Goal: Task Accomplishment & Management: Manage account settings

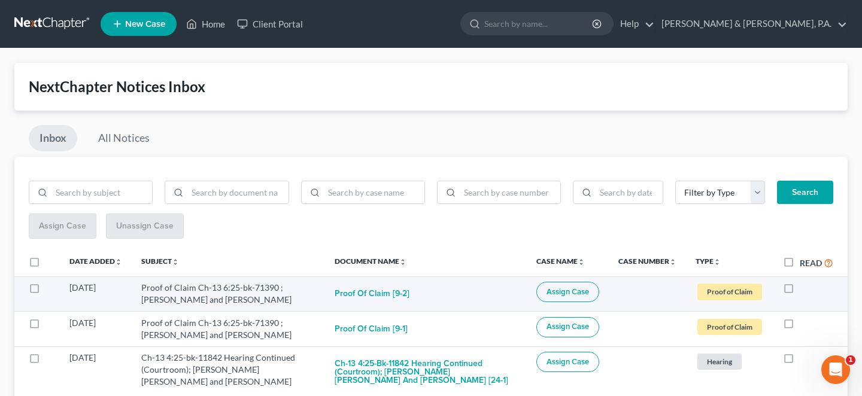
click at [800, 291] on label at bounding box center [800, 291] width 0 height 0
click at [805, 282] on input "checkbox" at bounding box center [809, 286] width 8 height 8
checkbox input "true"
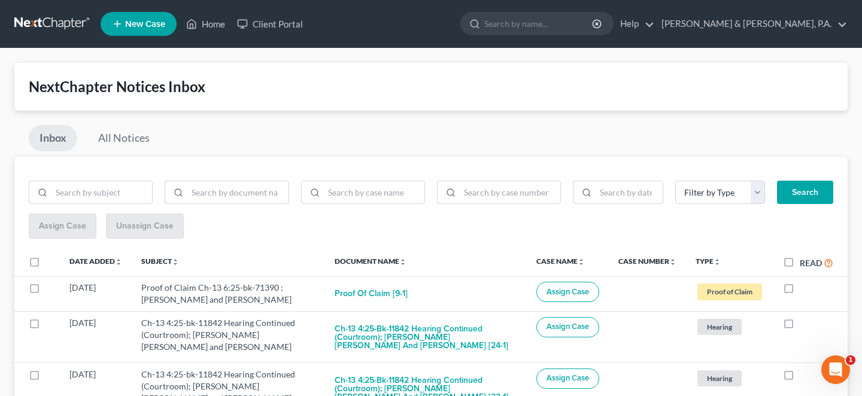
click at [800, 291] on label at bounding box center [800, 291] width 0 height 0
click at [805, 282] on input "checkbox" at bounding box center [809, 286] width 8 height 8
checkbox input "true"
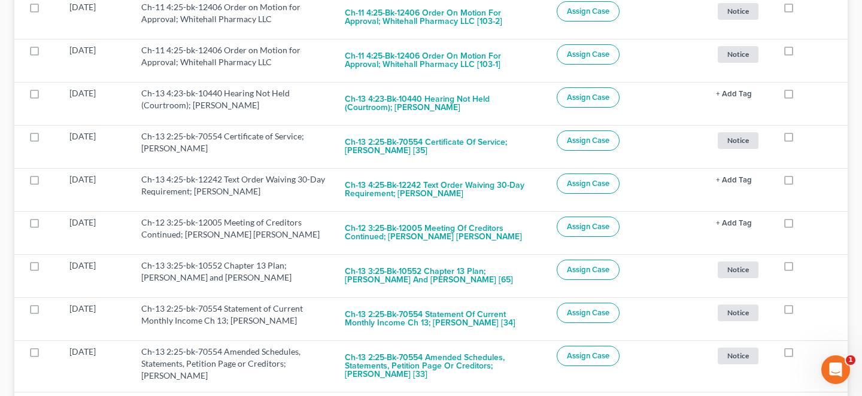
scroll to position [617, 0]
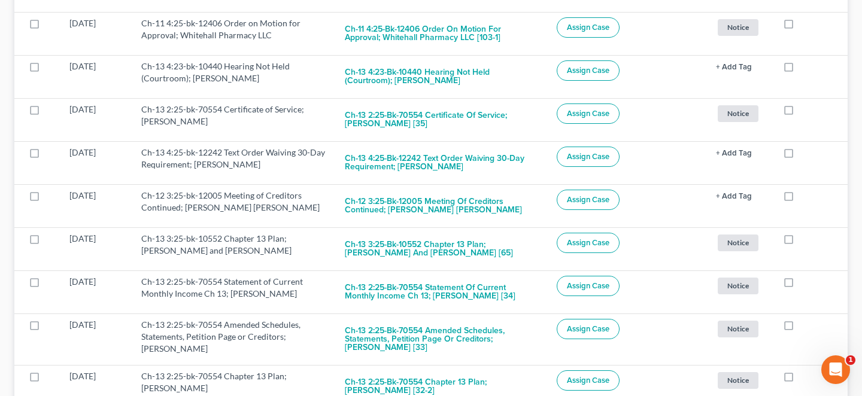
checkbox input "true"
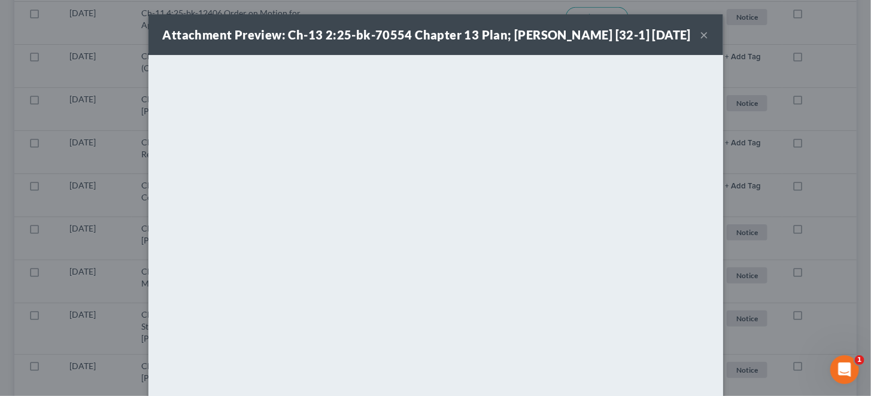
scroll to position [569, 0]
click at [700, 42] on button "×" at bounding box center [704, 35] width 8 height 14
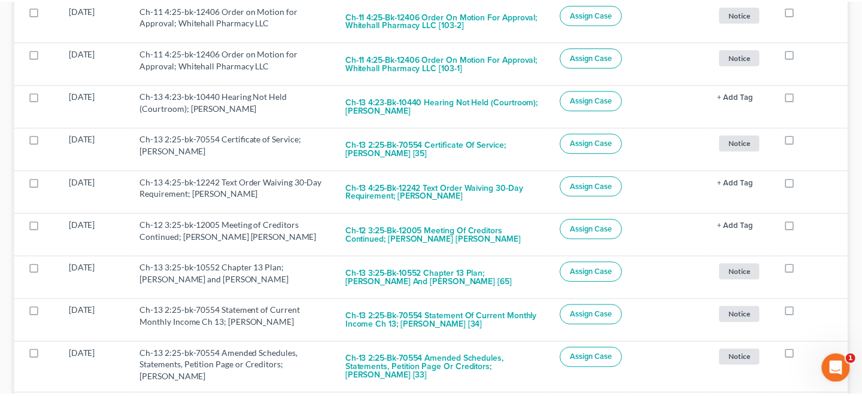
scroll to position [575, 0]
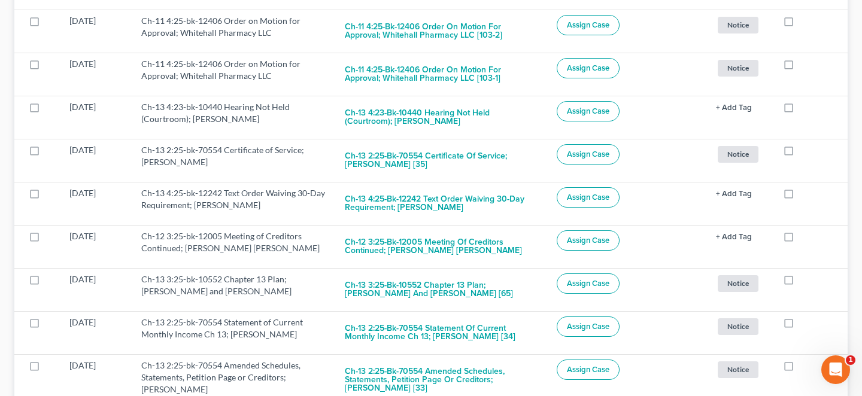
checkbox input "true"
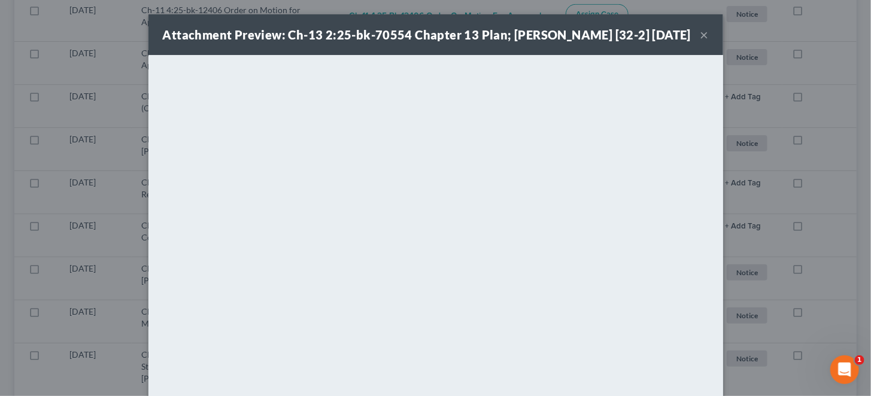
scroll to position [528, 0]
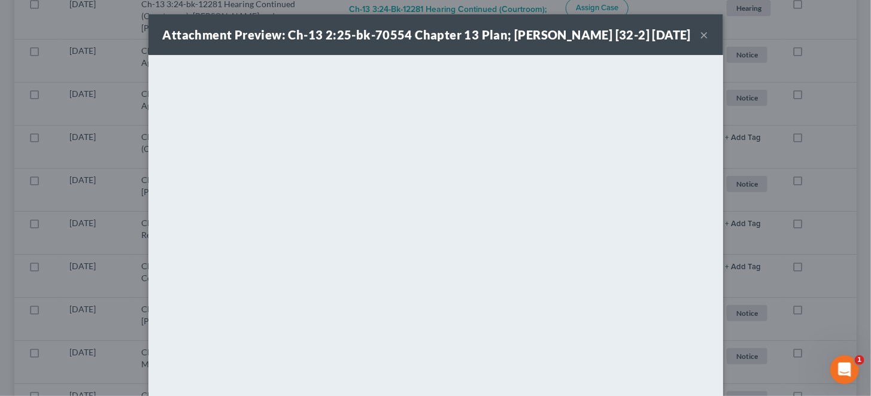
click at [700, 40] on button "×" at bounding box center [704, 35] width 8 height 14
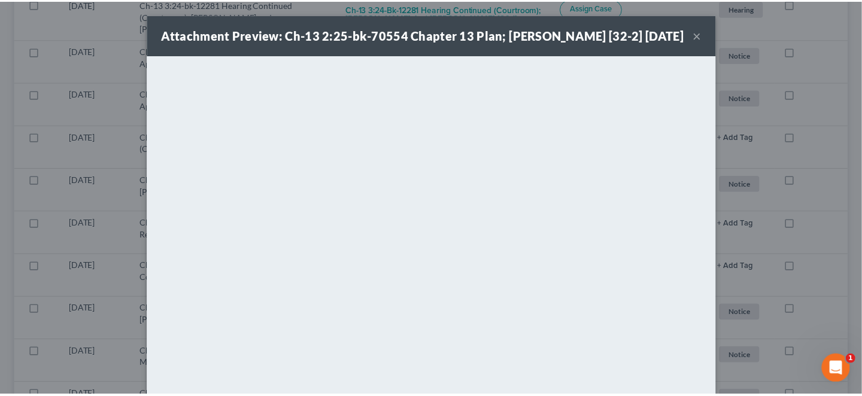
scroll to position [535, 0]
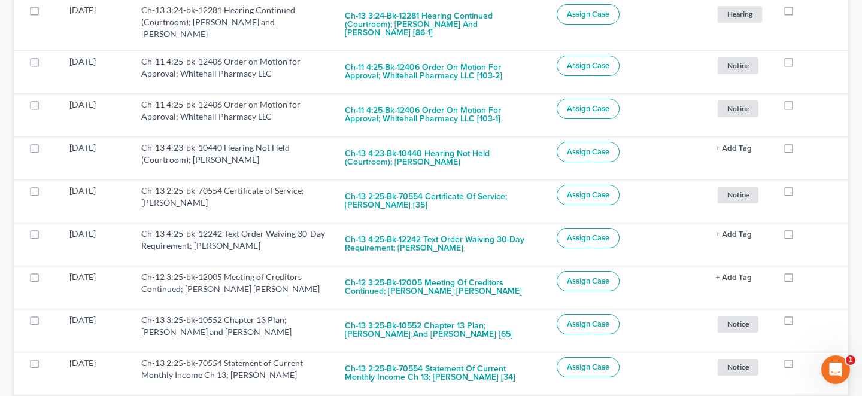
checkbox input "true"
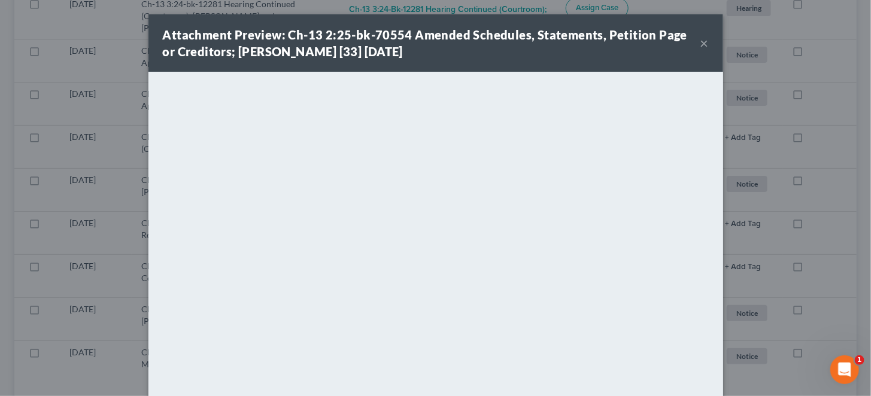
scroll to position [484, 0]
click at [700, 40] on button "×" at bounding box center [704, 43] width 8 height 14
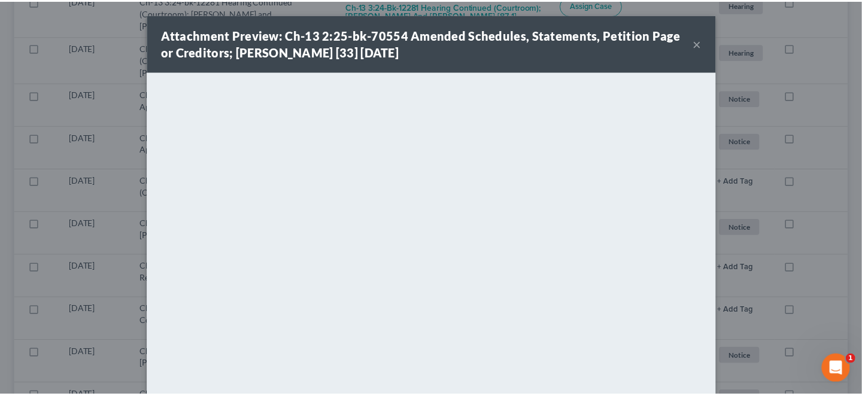
scroll to position [491, 0]
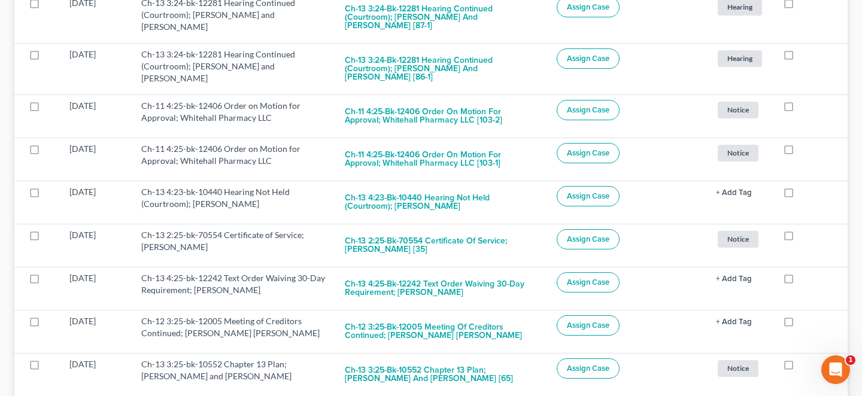
checkbox input "true"
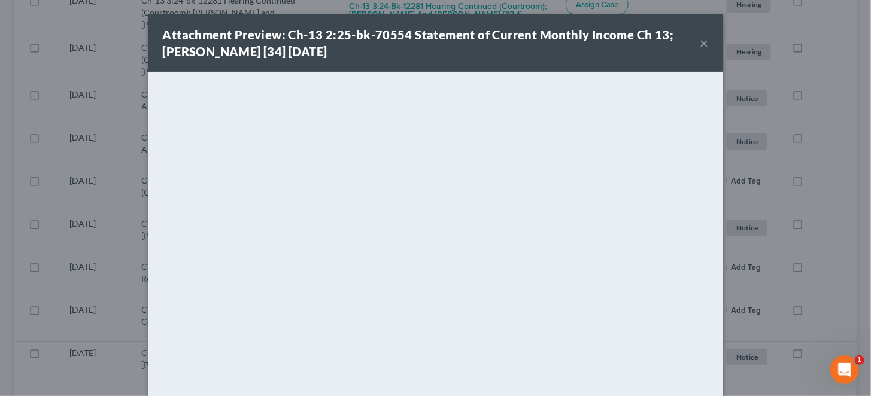
scroll to position [444, 0]
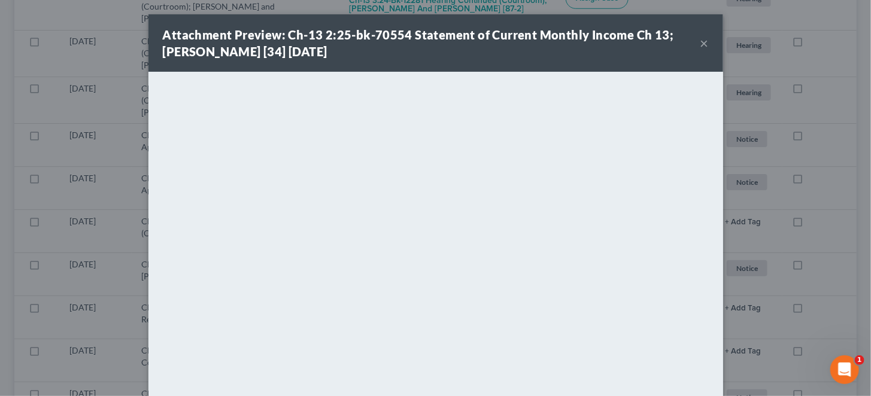
click at [676, 35] on div "Attachment Preview: Ch-13 2:25-bk-70554 Statement of Current Monthly Income Ch …" at bounding box center [432, 43] width 538 height 34
click at [700, 41] on button "×" at bounding box center [704, 43] width 8 height 14
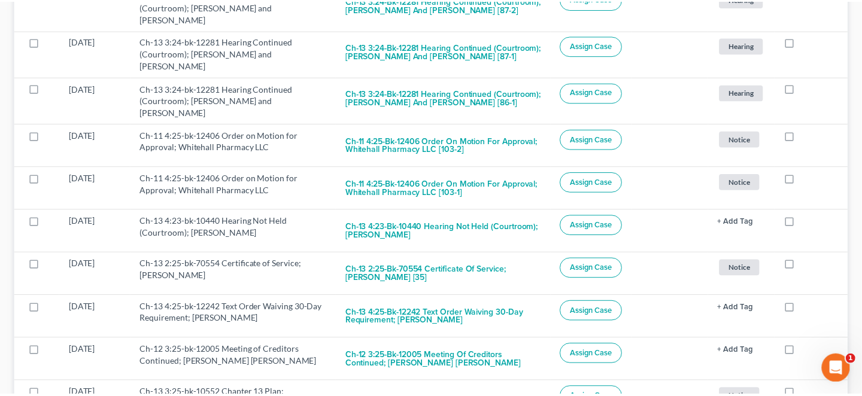
scroll to position [451, 0]
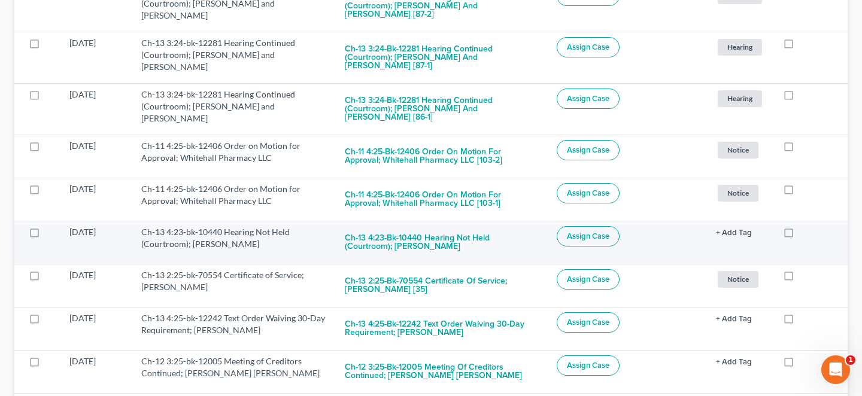
click at [800, 235] on label at bounding box center [800, 235] width 0 height 0
click at [805, 226] on input "checkbox" at bounding box center [809, 230] width 8 height 8
checkbox input "true"
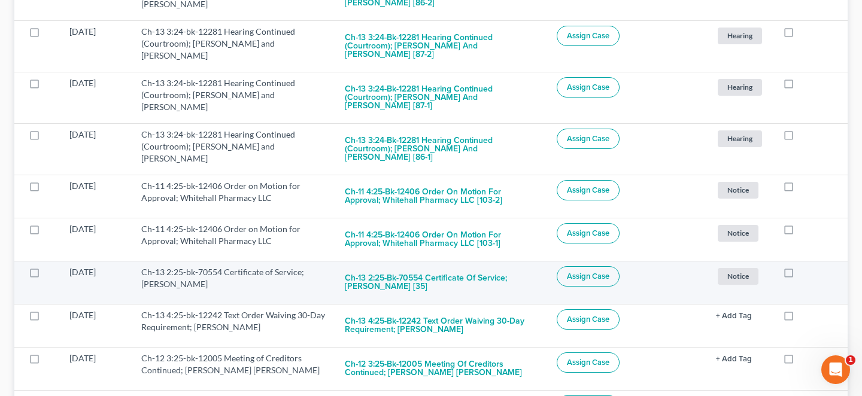
click at [800, 275] on label at bounding box center [800, 275] width 0 height 0
click at [805, 266] on input "checkbox" at bounding box center [809, 270] width 8 height 8
checkbox input "true"
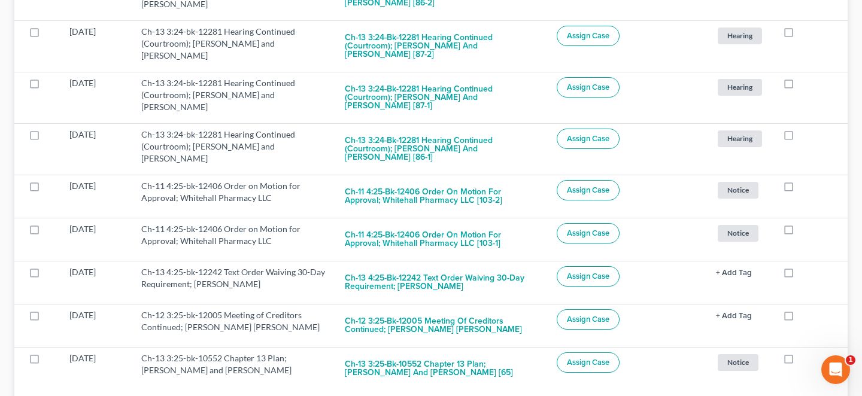
scroll to position [371, 0]
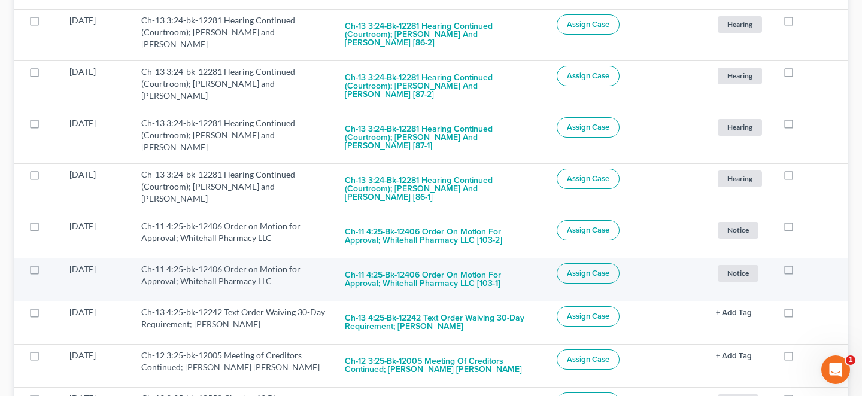
click at [800, 272] on label at bounding box center [800, 272] width 0 height 0
click at [805, 263] on input "checkbox" at bounding box center [809, 267] width 8 height 8
checkbox input "true"
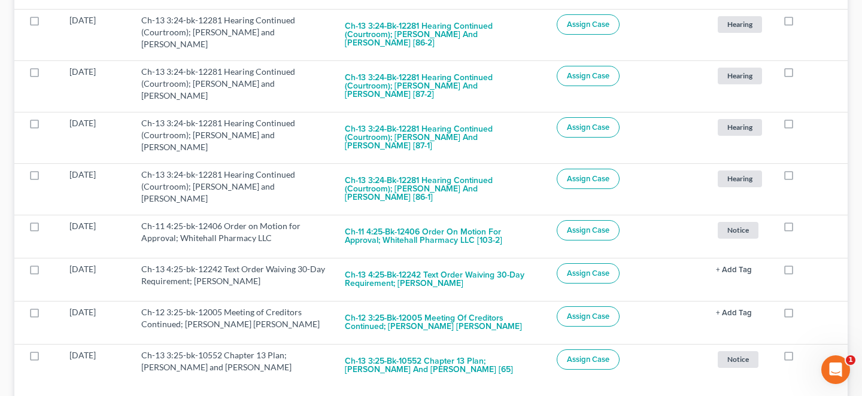
scroll to position [330, 0]
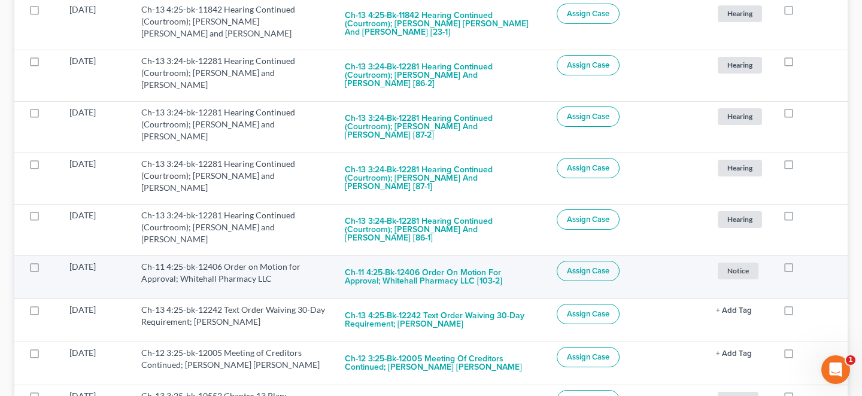
click at [800, 270] on label at bounding box center [800, 270] width 0 height 0
click at [805, 261] on input "checkbox" at bounding box center [809, 265] width 8 height 8
checkbox input "true"
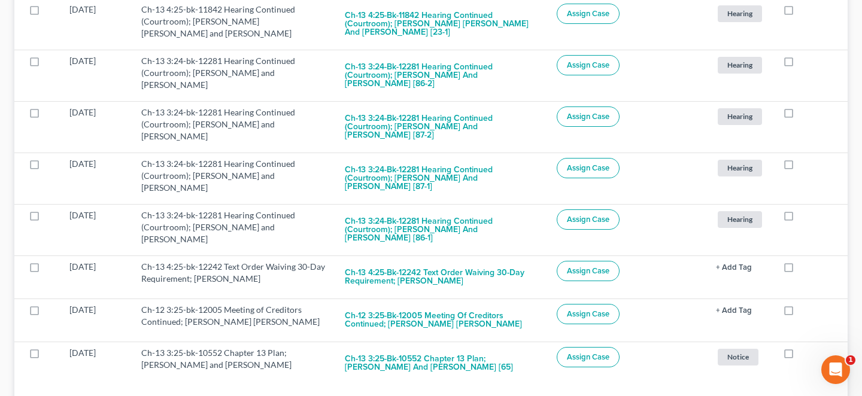
scroll to position [290, 0]
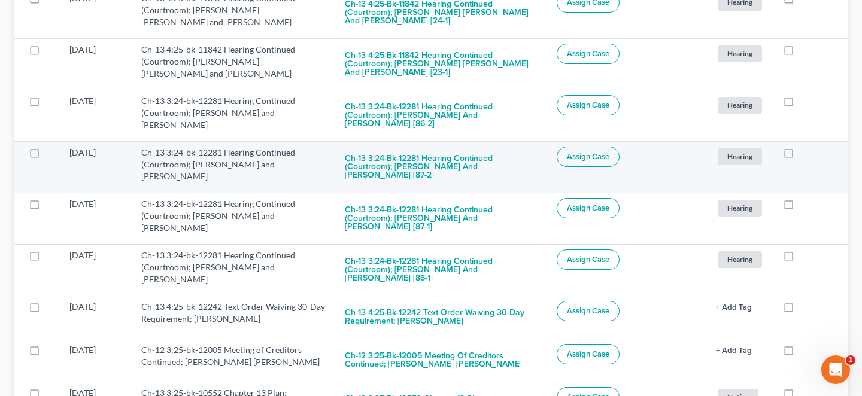
click at [800, 156] on label at bounding box center [800, 156] width 0 height 0
click at [805, 147] on input "checkbox" at bounding box center [809, 151] width 8 height 8
checkbox input "true"
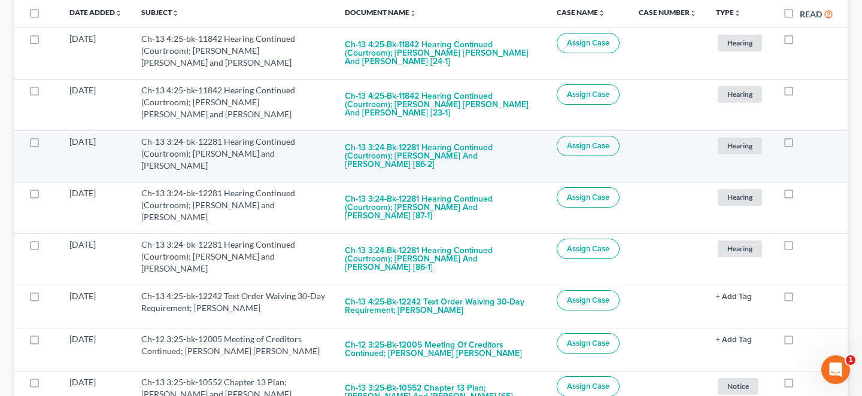
click at [800, 145] on label at bounding box center [800, 145] width 0 height 0
click at [805, 136] on input "checkbox" at bounding box center [809, 140] width 8 height 8
checkbox input "true"
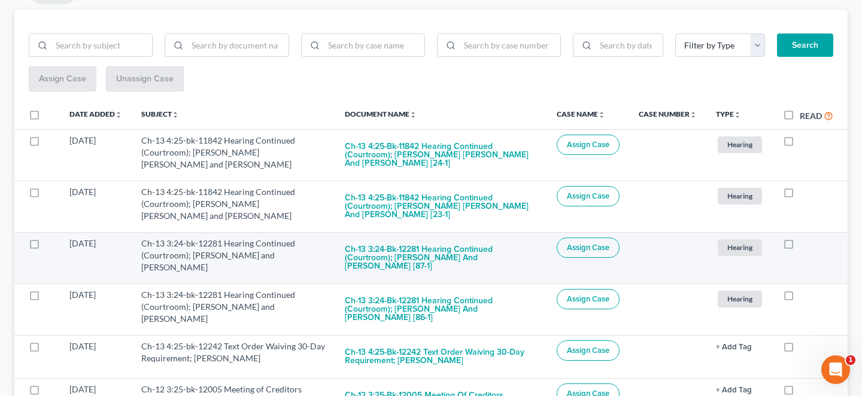
scroll to position [209, 0]
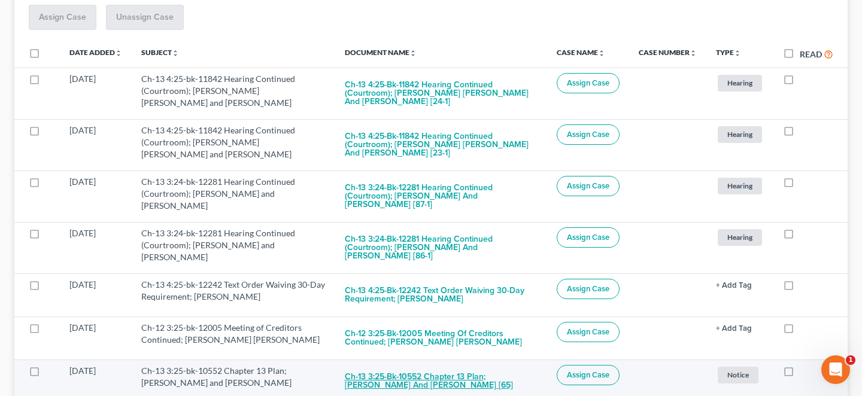
click at [421, 365] on button "Ch-13 3:25-bk-10552 Chapter 13 Plan; Douglas A. Smith and Darra M. Smith [65]" at bounding box center [441, 381] width 193 height 32
checkbox input "true"
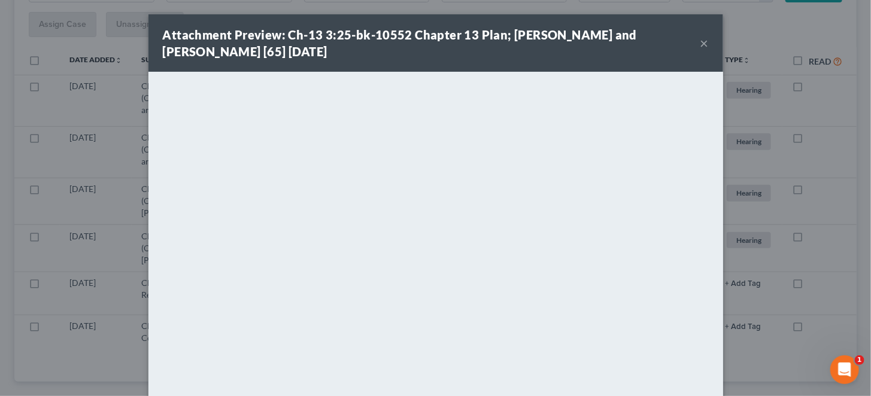
scroll to position [162, 0]
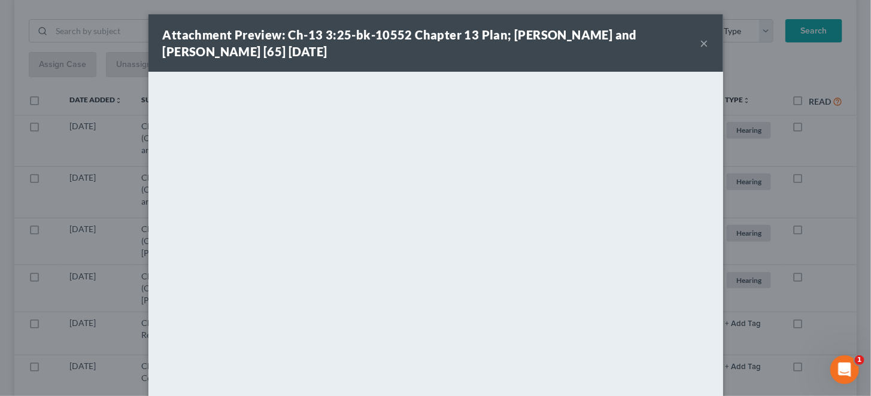
click at [700, 42] on button "×" at bounding box center [704, 43] width 8 height 14
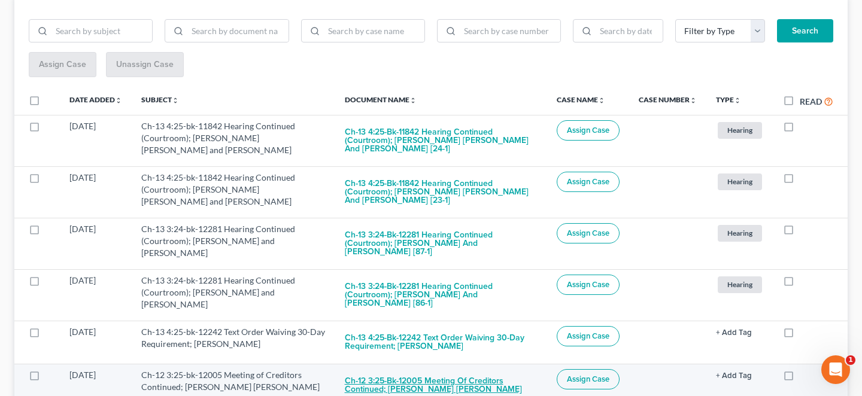
click at [469, 369] on button "Ch-12 3:25-bk-12005 Meeting of Creditors Continued; Grant Anthony Hayes" at bounding box center [441, 385] width 193 height 32
checkbox input "true"
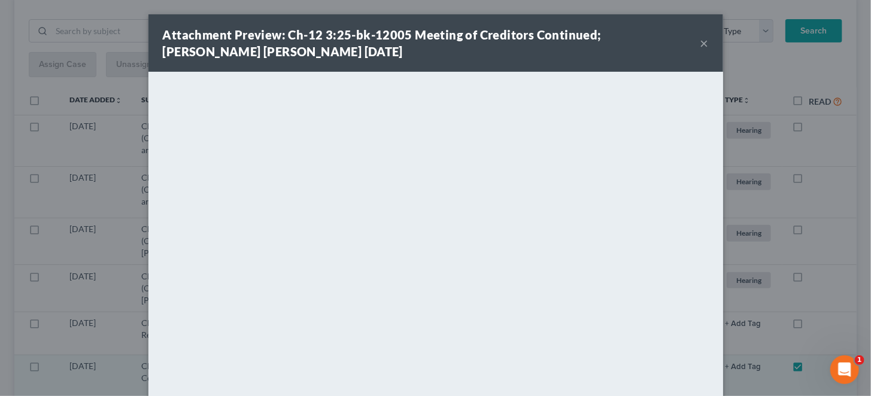
scroll to position [120, 0]
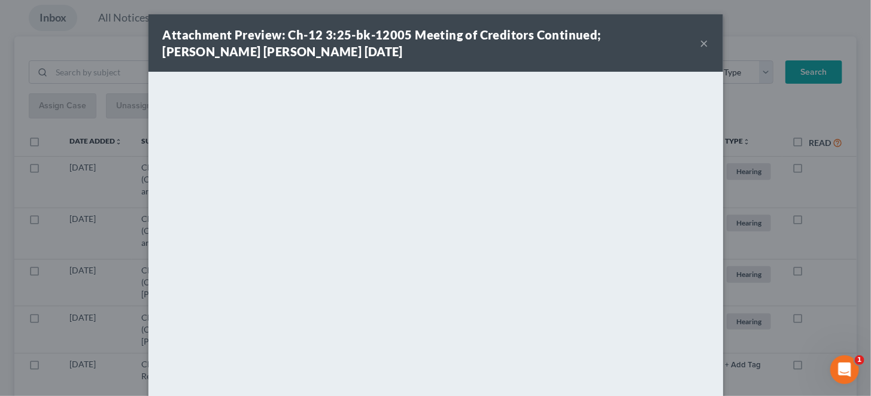
click at [700, 41] on button "×" at bounding box center [704, 43] width 8 height 14
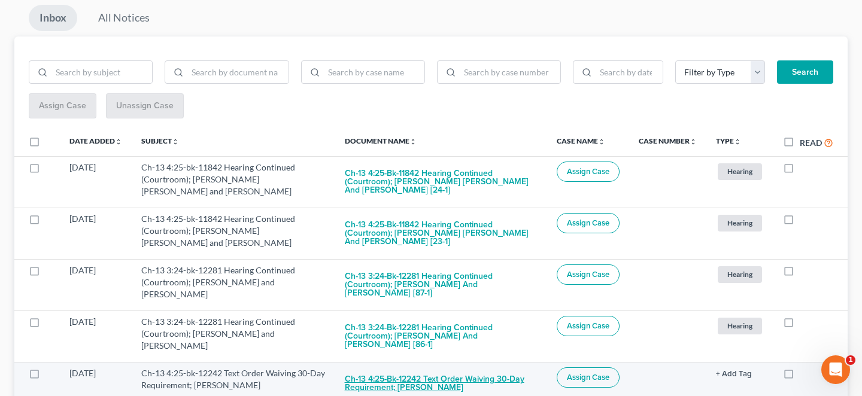
click at [423, 368] on button "Ch-13 4:25-bk-12242 Text Order Waiving 30-Day Requirement; Christopher Winstead" at bounding box center [441, 384] width 193 height 32
checkbox input "true"
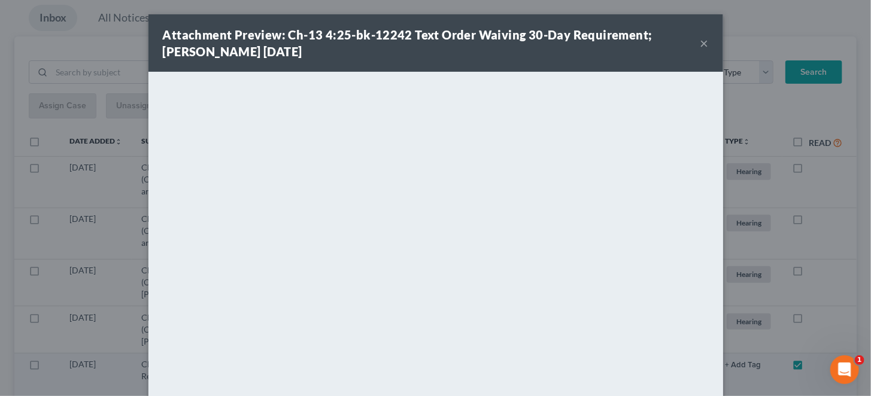
scroll to position [80, 0]
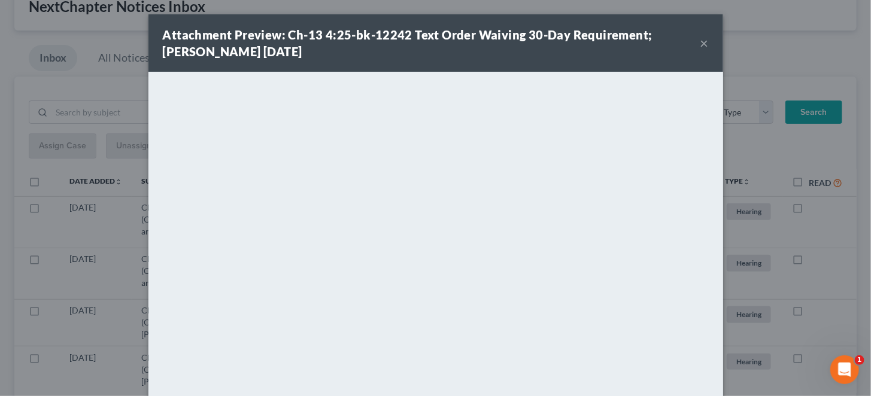
click at [700, 38] on button "×" at bounding box center [704, 43] width 8 height 14
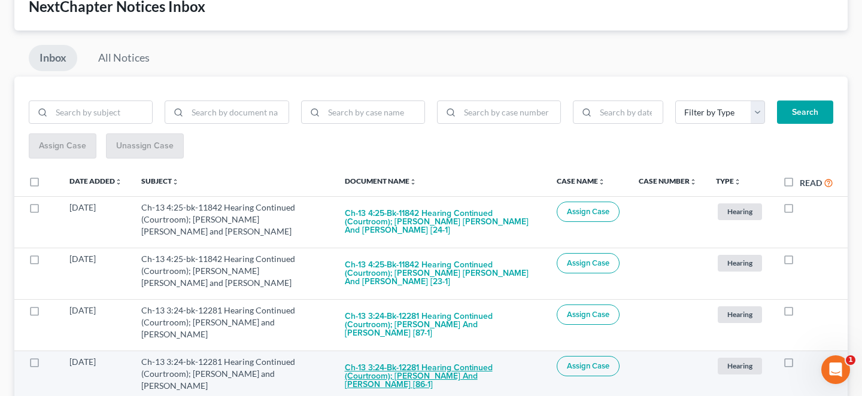
click at [462, 356] on button "Ch-13 3:24-bk-12281 Hearing Continued (Courtroom); Jimmy A. Morrow and Sasha L.…" at bounding box center [441, 376] width 193 height 41
checkbox input "true"
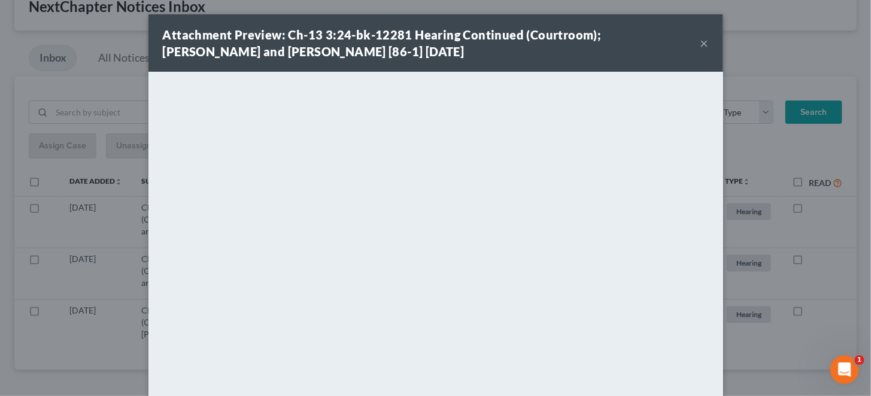
scroll to position [40, 0]
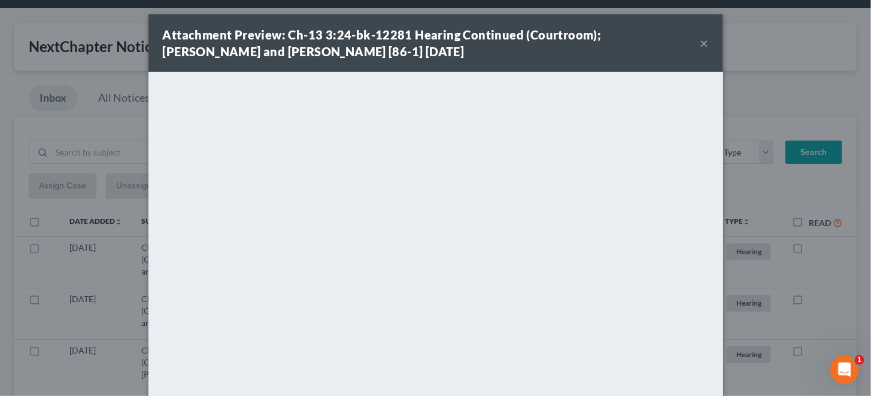
click at [700, 38] on button "×" at bounding box center [704, 43] width 8 height 14
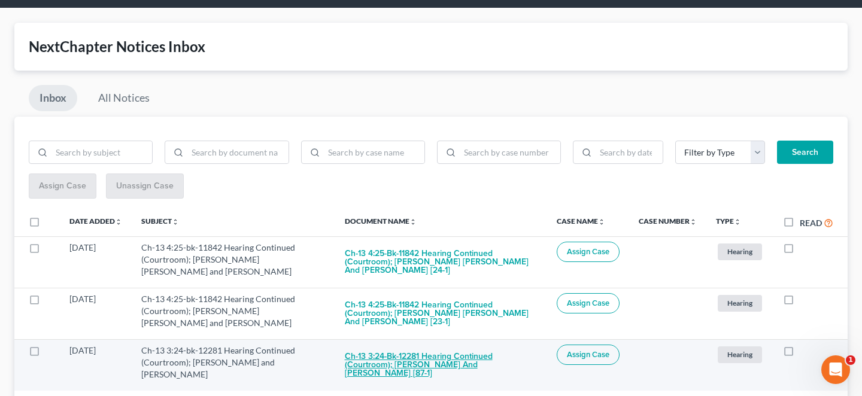
click at [427, 345] on button "Ch-13 3:24-bk-12281 Hearing Continued (Courtroom); Jimmy A. Morrow and Sasha L.…" at bounding box center [441, 365] width 193 height 41
checkbox input "true"
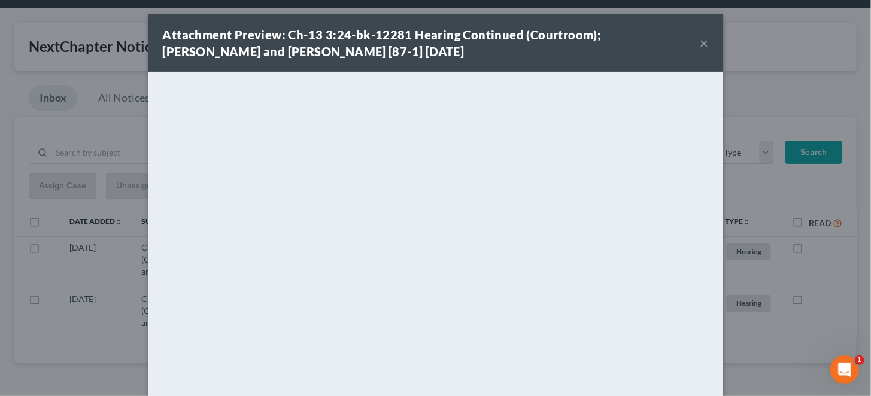
scroll to position [0, 0]
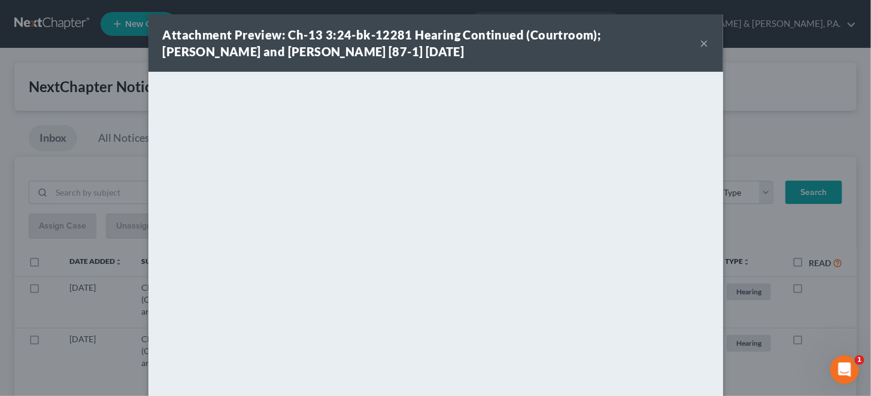
click at [700, 43] on button "×" at bounding box center [704, 43] width 8 height 14
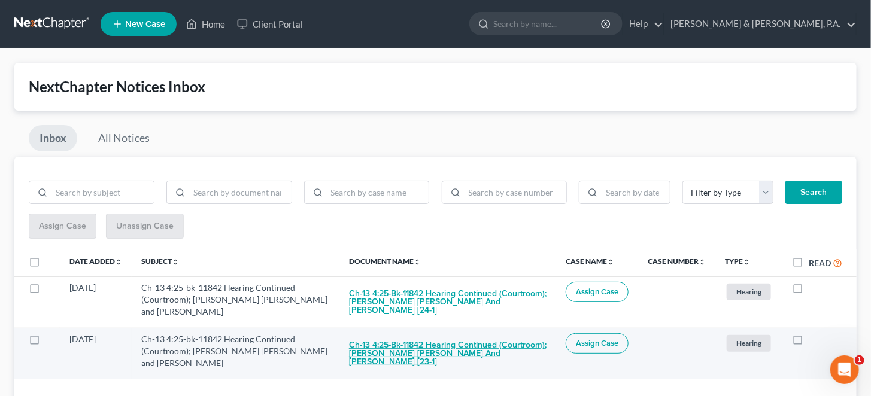
click at [451, 333] on button "Ch-13 4:25-bk-11842 Hearing Continued (Courtroom); Michael Ray Phillips and Reb…" at bounding box center [448, 353] width 198 height 41
checkbox input "true"
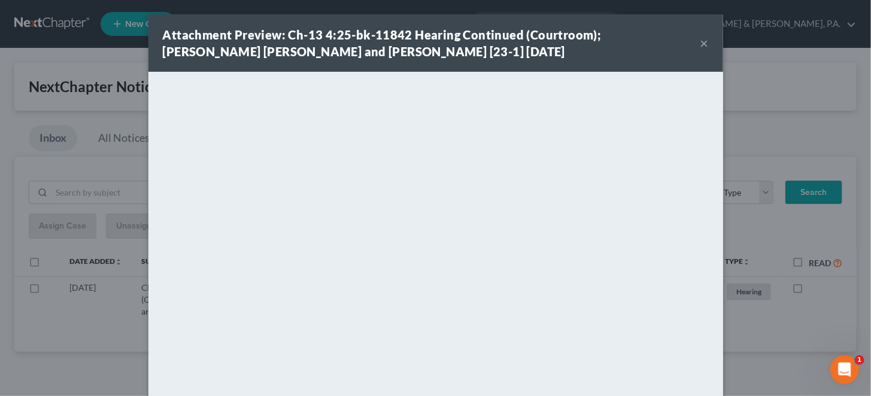
click at [700, 43] on button "×" at bounding box center [704, 43] width 8 height 14
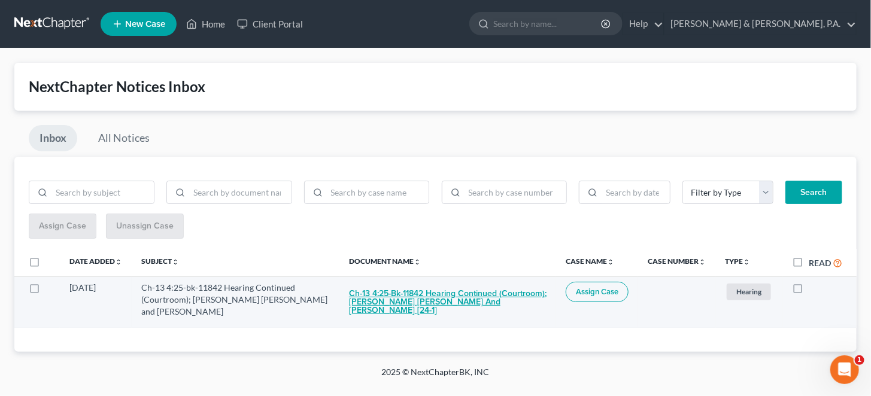
click at [452, 290] on button "Ch-13 4:25-bk-11842 Hearing Continued (Courtroom); Michael Ray Phillips and Reb…" at bounding box center [448, 302] width 198 height 41
checkbox input "true"
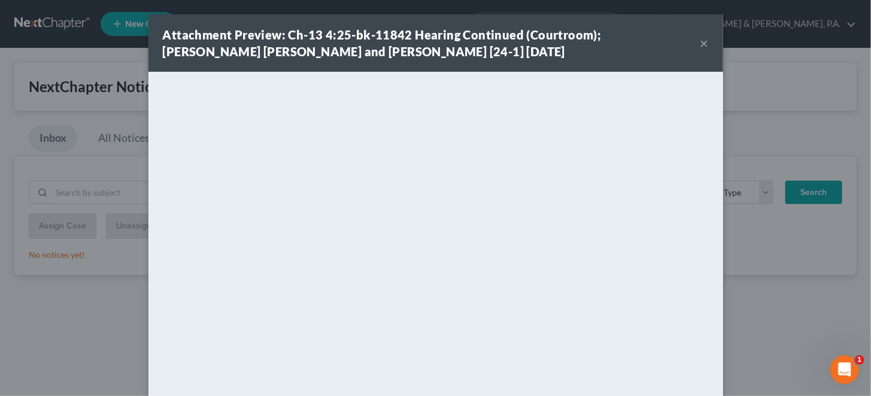
click at [700, 36] on button "×" at bounding box center [704, 43] width 8 height 14
